Goal: Transaction & Acquisition: Book appointment/travel/reservation

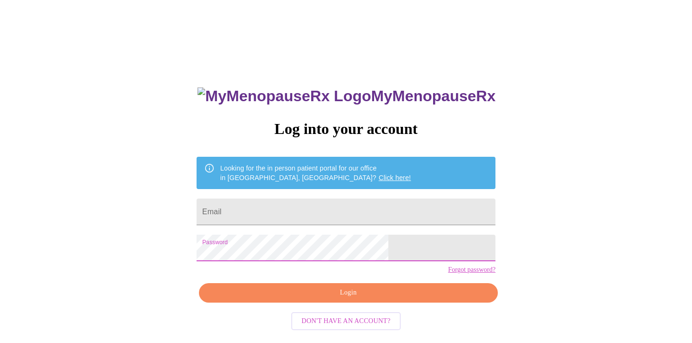
click at [354, 299] on span "Login" at bounding box center [348, 293] width 277 height 12
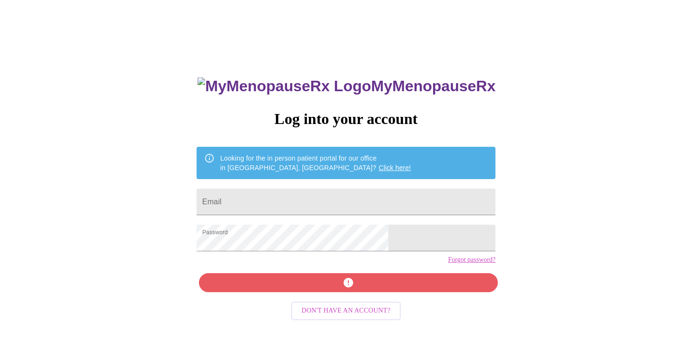
scroll to position [10, 0]
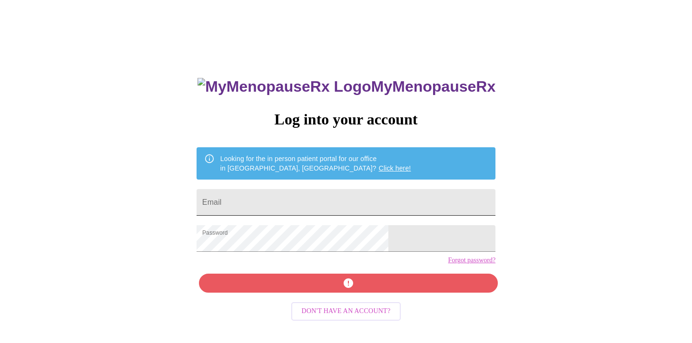
click at [273, 204] on input "Email" at bounding box center [345, 202] width 299 height 27
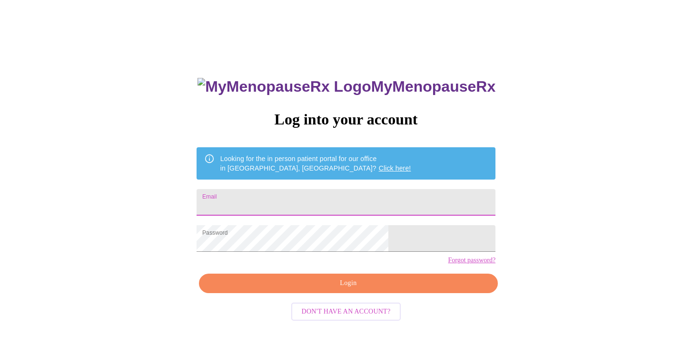
type input "[EMAIL_ADDRESS][DOMAIN_NAME]"
click at [341, 290] on span "Login" at bounding box center [348, 284] width 277 height 12
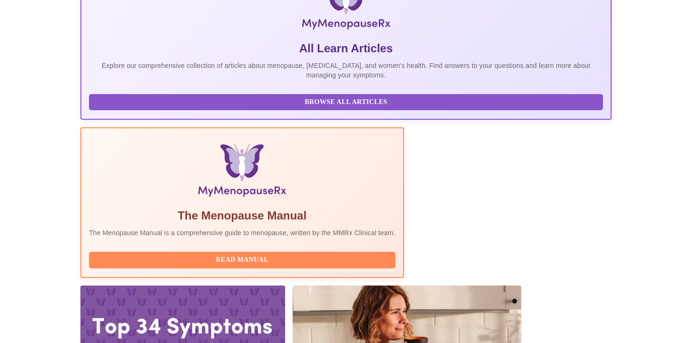
scroll to position [176, 0]
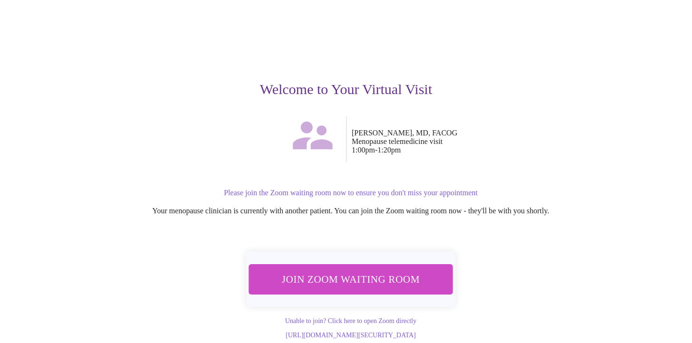
scroll to position [54, 0]
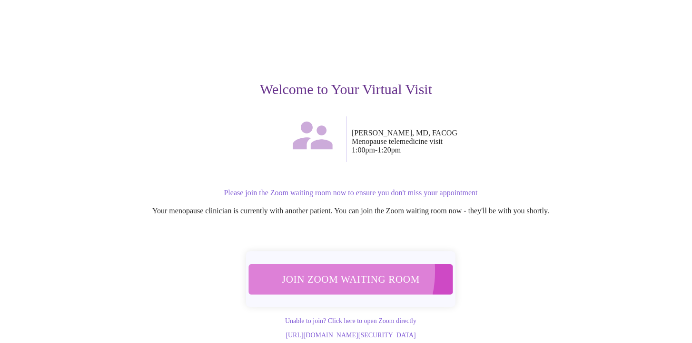
click at [324, 264] on button "Join Zoom Waiting Room" at bounding box center [350, 279] width 205 height 30
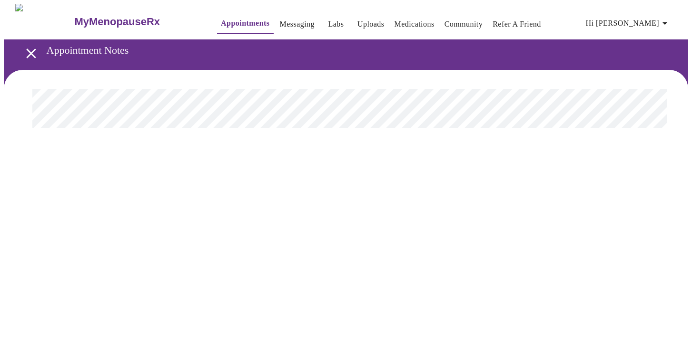
scroll to position [0, 0]
click at [286, 24] on link "Messaging" at bounding box center [297, 24] width 35 height 13
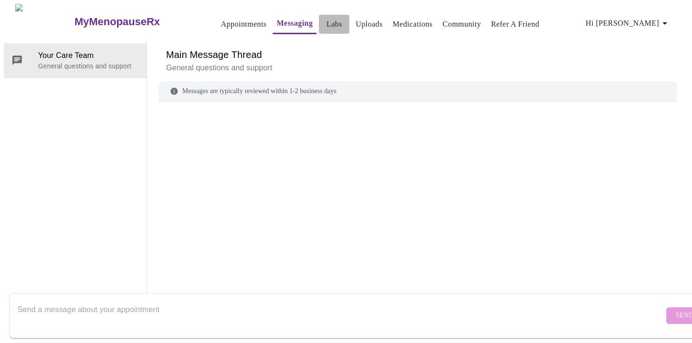
click at [326, 25] on link "Labs" at bounding box center [334, 24] width 16 height 13
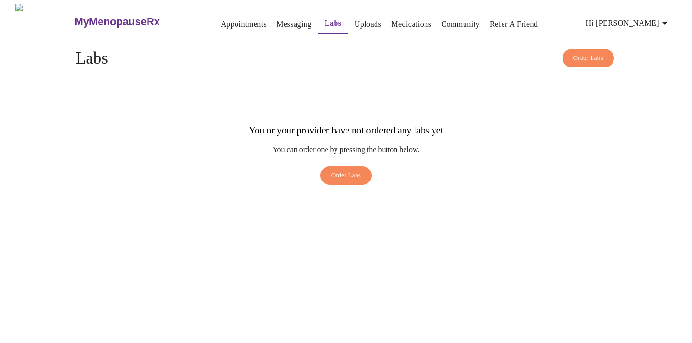
click at [354, 19] on link "Uploads" at bounding box center [367, 24] width 27 height 13
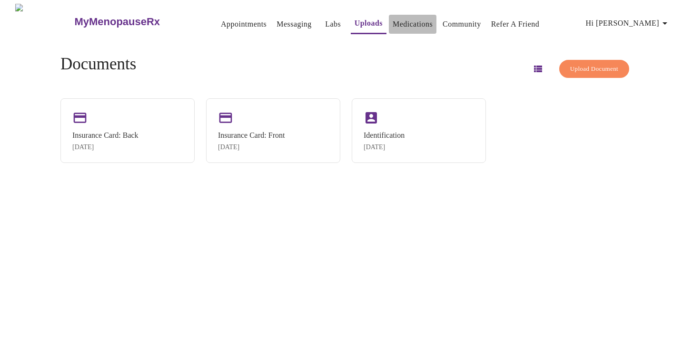
click at [392, 19] on link "Medications" at bounding box center [412, 24] width 40 height 13
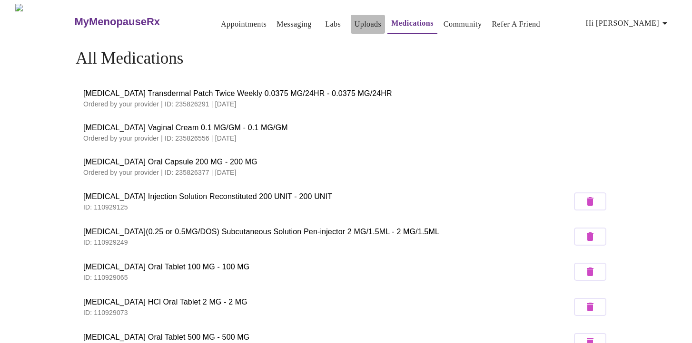
click at [367, 17] on button "Uploads" at bounding box center [368, 24] width 35 height 19
click at [221, 24] on link "Appointments" at bounding box center [244, 24] width 46 height 13
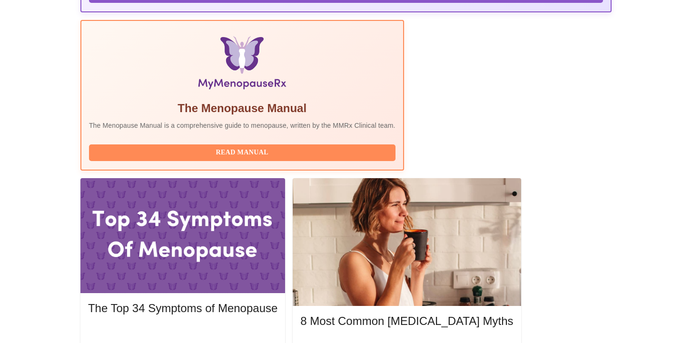
scroll to position [283, 0]
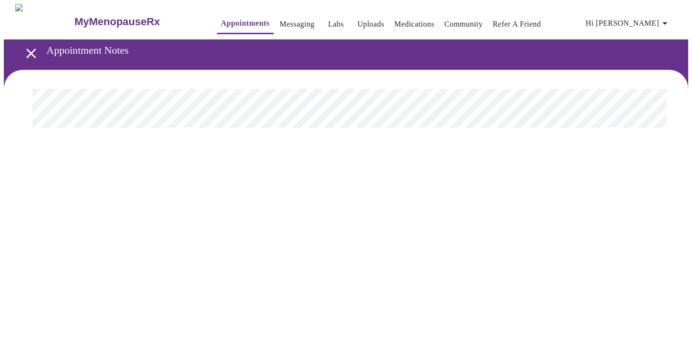
click at [23, 50] on icon "open drawer" at bounding box center [31, 53] width 17 height 17
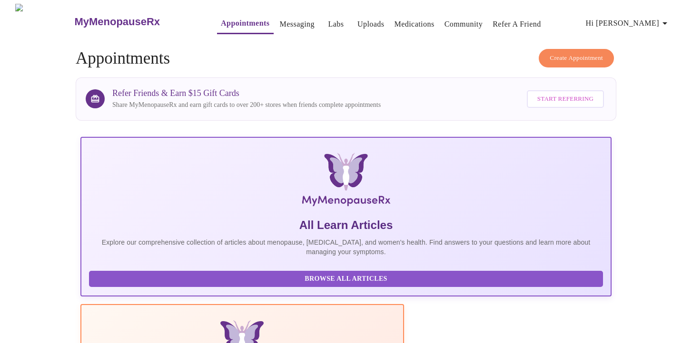
click at [569, 58] on span "Create Appointment" at bounding box center [575, 58] width 53 height 11
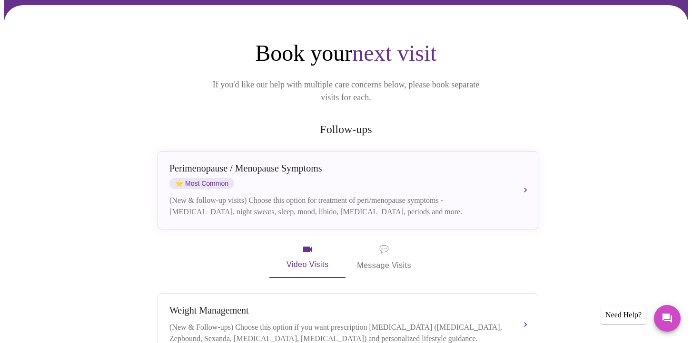
scroll to position [77, 0]
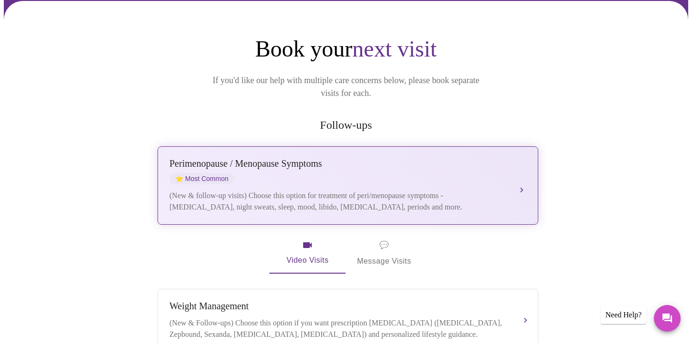
click at [273, 194] on div "(New & follow-up visits) Choose this option for treatment of peri/menopause sym…" at bounding box center [338, 201] width 338 height 23
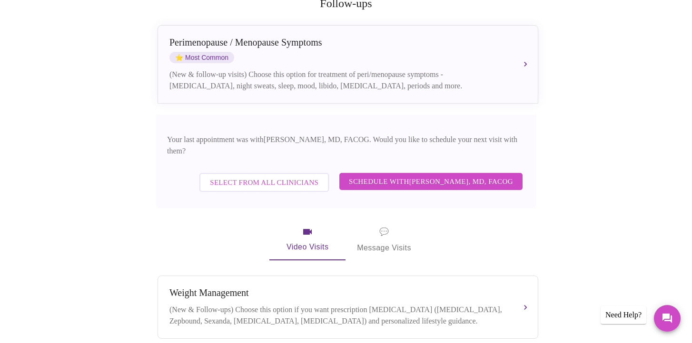
scroll to position [199, 0]
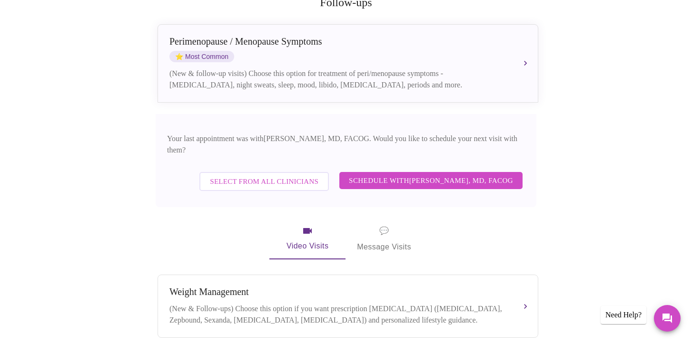
click at [382, 175] on span "Schedule with [PERSON_NAME], MD, FACOG" at bounding box center [431, 181] width 164 height 12
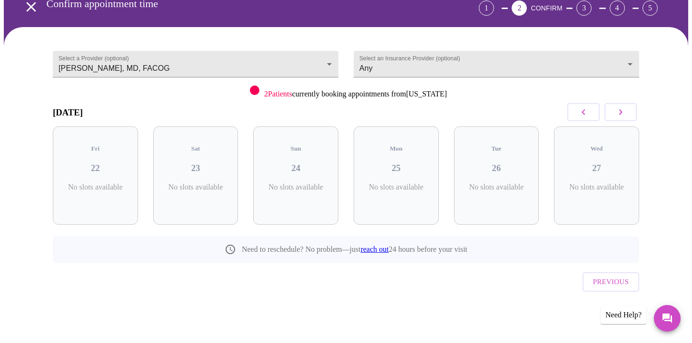
scroll to position [30, 0]
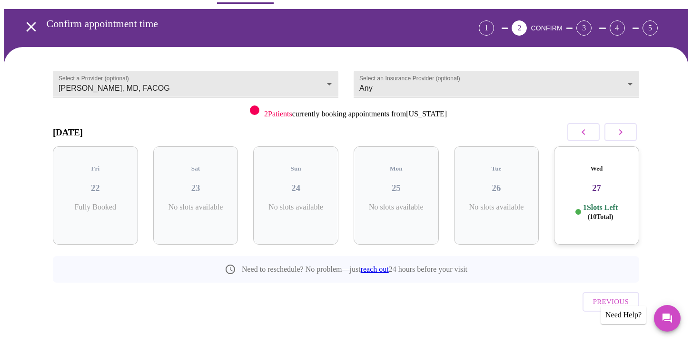
click at [623, 135] on icon "button" at bounding box center [619, 132] width 11 height 11
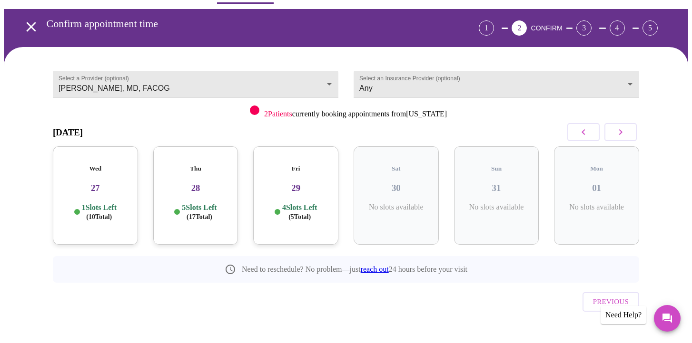
click at [623, 135] on icon "button" at bounding box center [619, 132] width 11 height 11
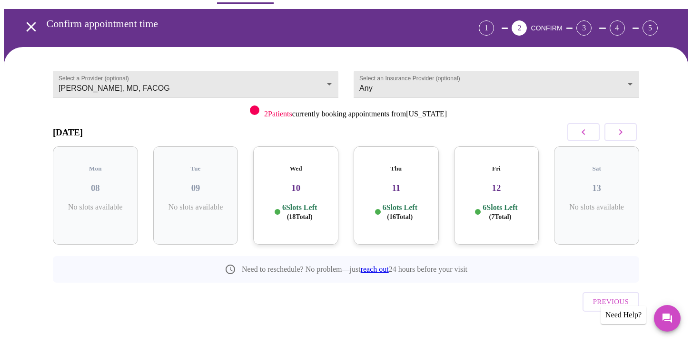
click at [623, 135] on icon "button" at bounding box center [619, 132] width 11 height 11
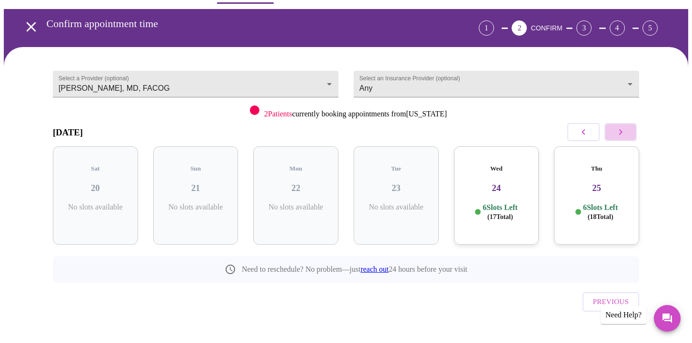
click at [623, 135] on icon "button" at bounding box center [619, 132] width 11 height 11
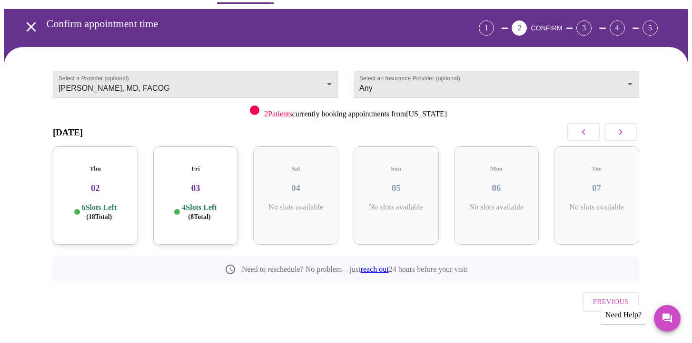
click at [623, 135] on icon "button" at bounding box center [619, 132] width 11 height 11
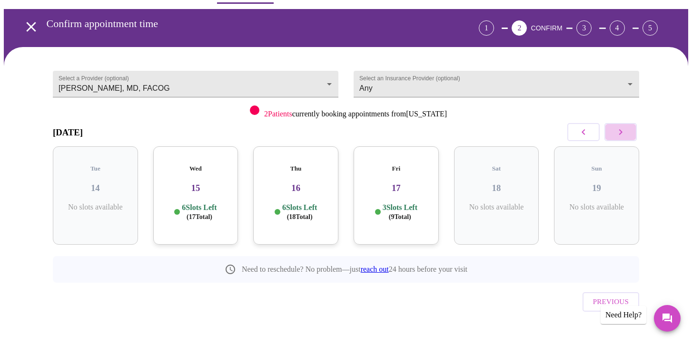
click at [623, 135] on icon "button" at bounding box center [619, 132] width 11 height 11
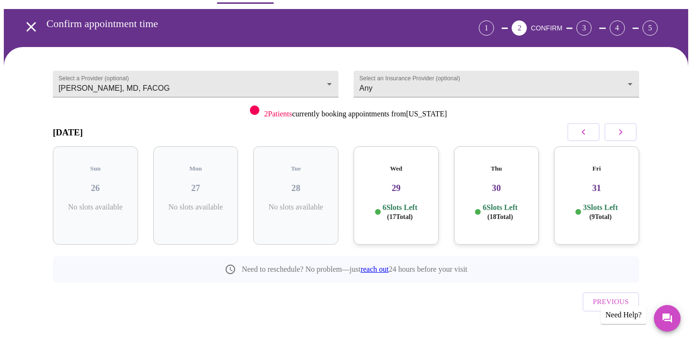
click at [623, 135] on icon "button" at bounding box center [619, 132] width 11 height 11
click at [585, 135] on icon "button" at bounding box center [582, 132] width 11 height 11
click at [603, 183] on h3 "31" at bounding box center [596, 188] width 70 height 10
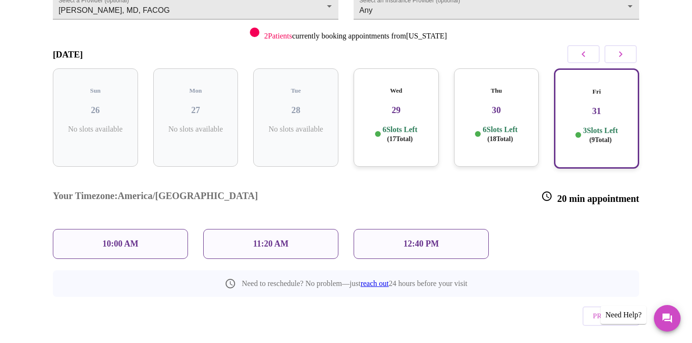
scroll to position [107, 0]
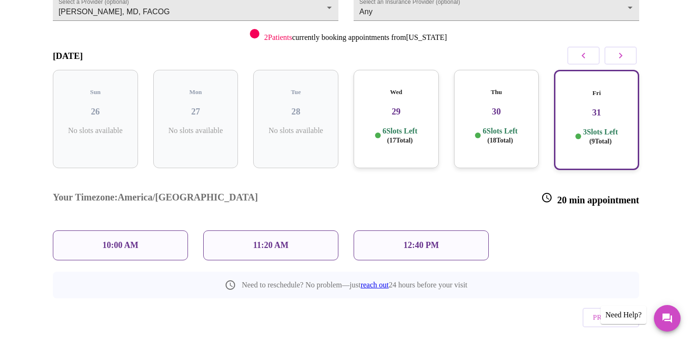
click at [131, 241] on p "10:00 AM" at bounding box center [120, 246] width 36 height 10
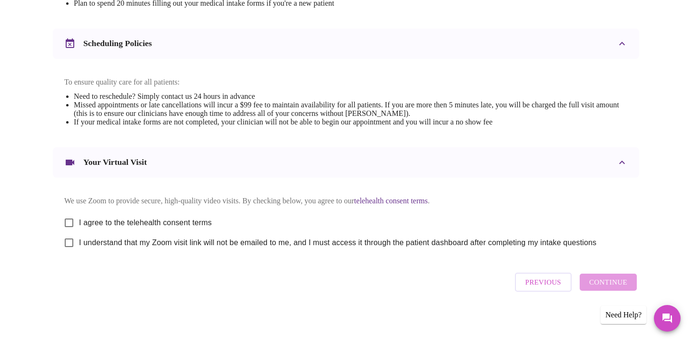
scroll to position [346, 0]
click at [95, 221] on span "I agree to the telehealth consent terms" at bounding box center [145, 222] width 133 height 11
click at [79, 221] on input "I agree to the telehealth consent terms" at bounding box center [69, 223] width 20 height 20
checkbox input "true"
click at [90, 242] on span "I understand that my Zoom visit link will not be emailed to me, and I must acce…" at bounding box center [337, 242] width 517 height 11
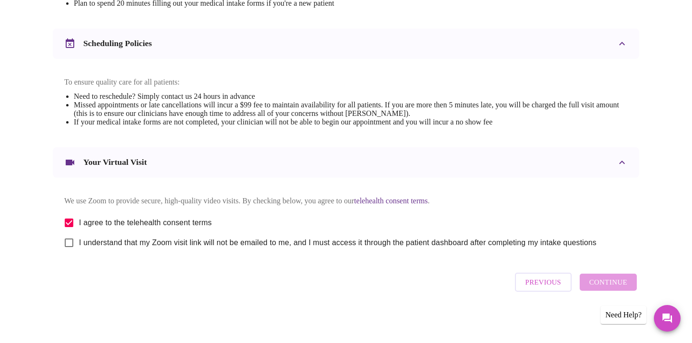
click at [79, 242] on input "I understand that my Zoom visit link will not be emailed to me, and I must acce…" at bounding box center [69, 243] width 20 height 20
checkbox input "true"
click at [619, 280] on span "Continue" at bounding box center [608, 282] width 38 height 12
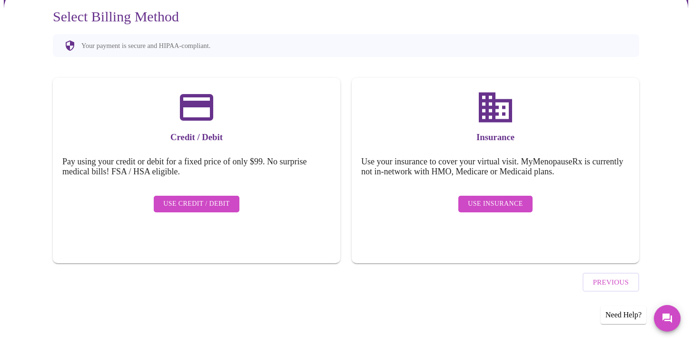
scroll to position [61, 0]
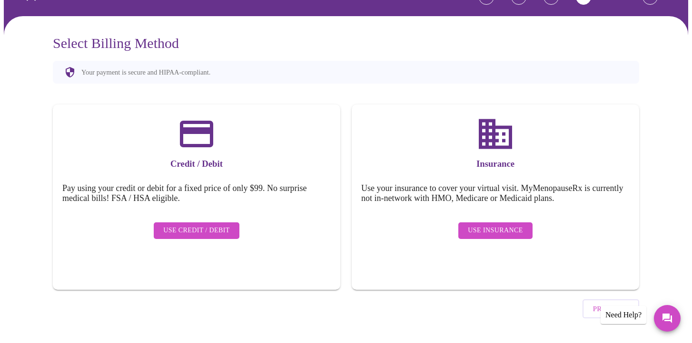
click at [502, 225] on span "Use Insurance" at bounding box center [495, 231] width 55 height 12
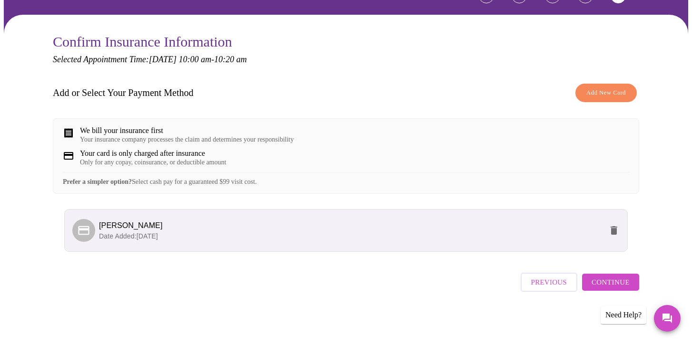
scroll to position [70, 0]
click at [603, 288] on span "Continue" at bounding box center [610, 282] width 38 height 12
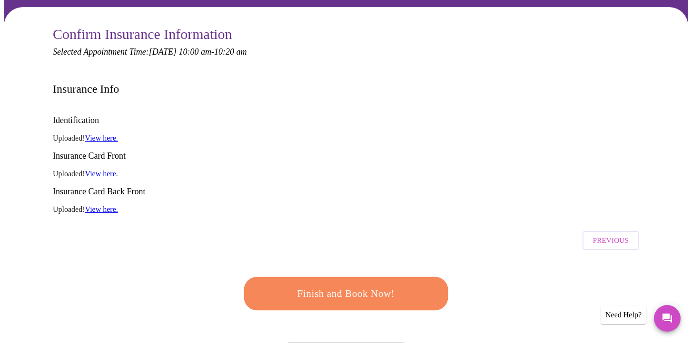
click at [337, 285] on span "Finish and Book Now!" at bounding box center [345, 294] width 179 height 18
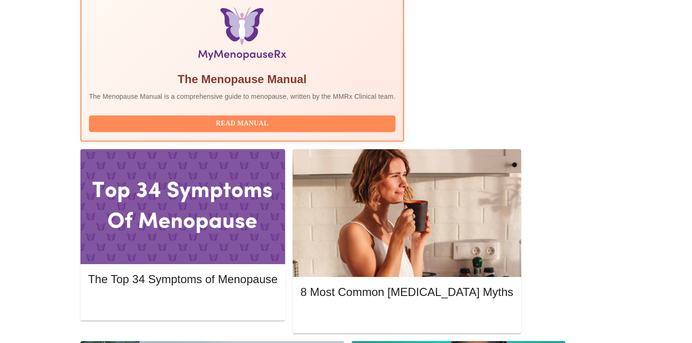
scroll to position [313, 0]
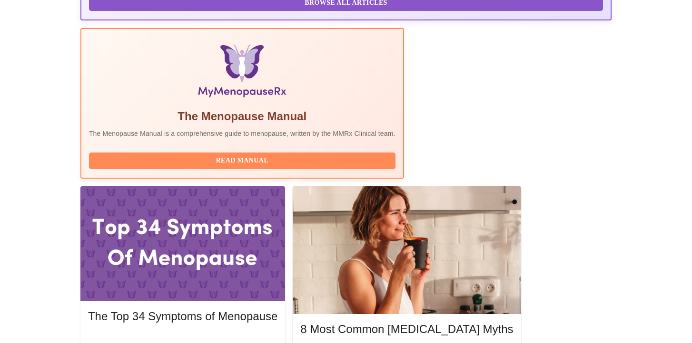
scroll to position [275, 0]
